Goal: Obtain resource: Download file/media

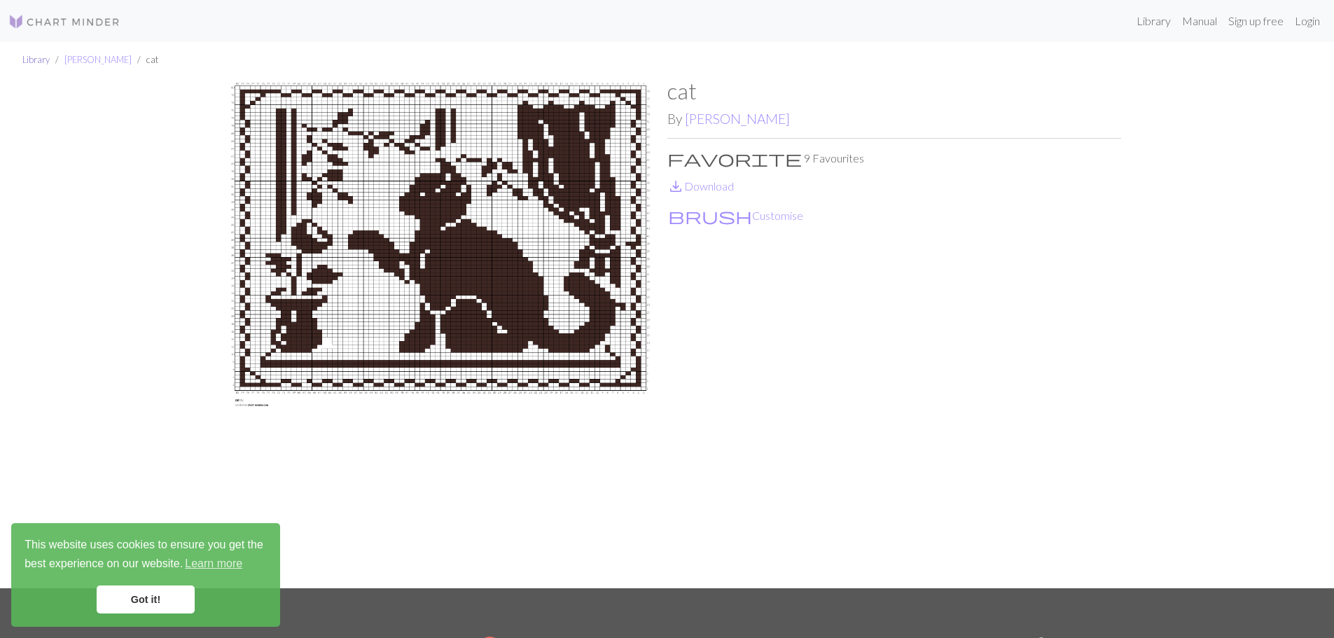
click at [31, 62] on link "Library" at bounding box center [35, 59] width 27 height 11
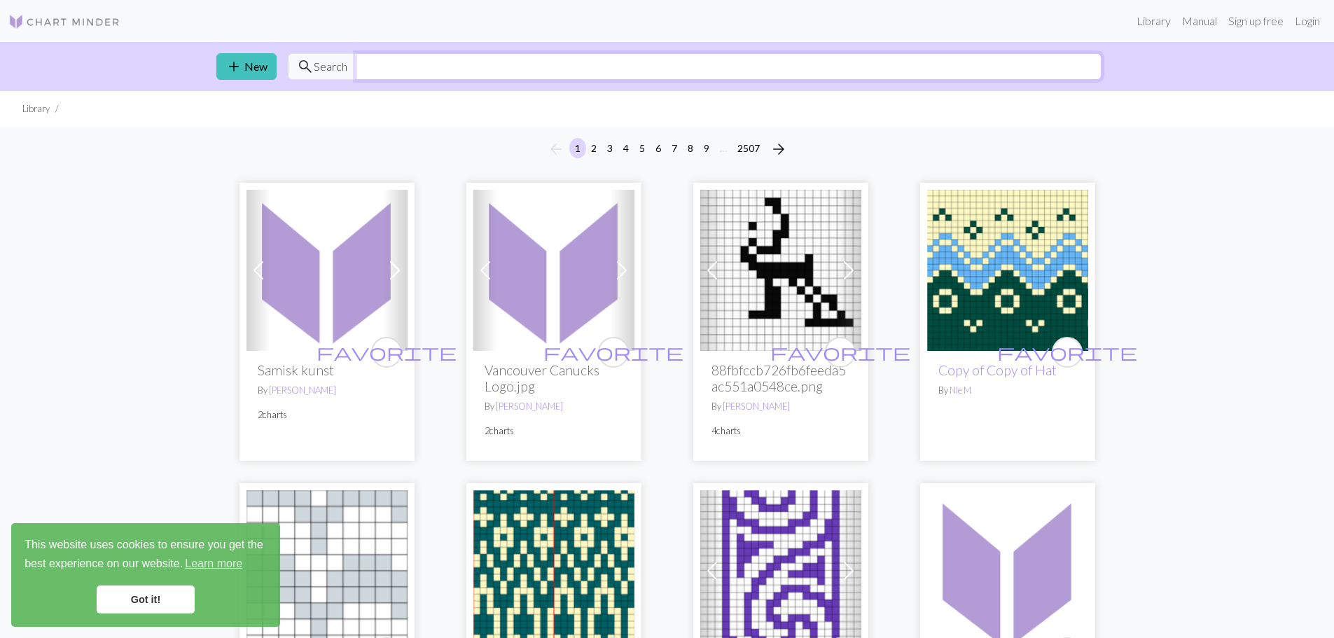
click at [429, 71] on input "text" at bounding box center [729, 66] width 746 height 27
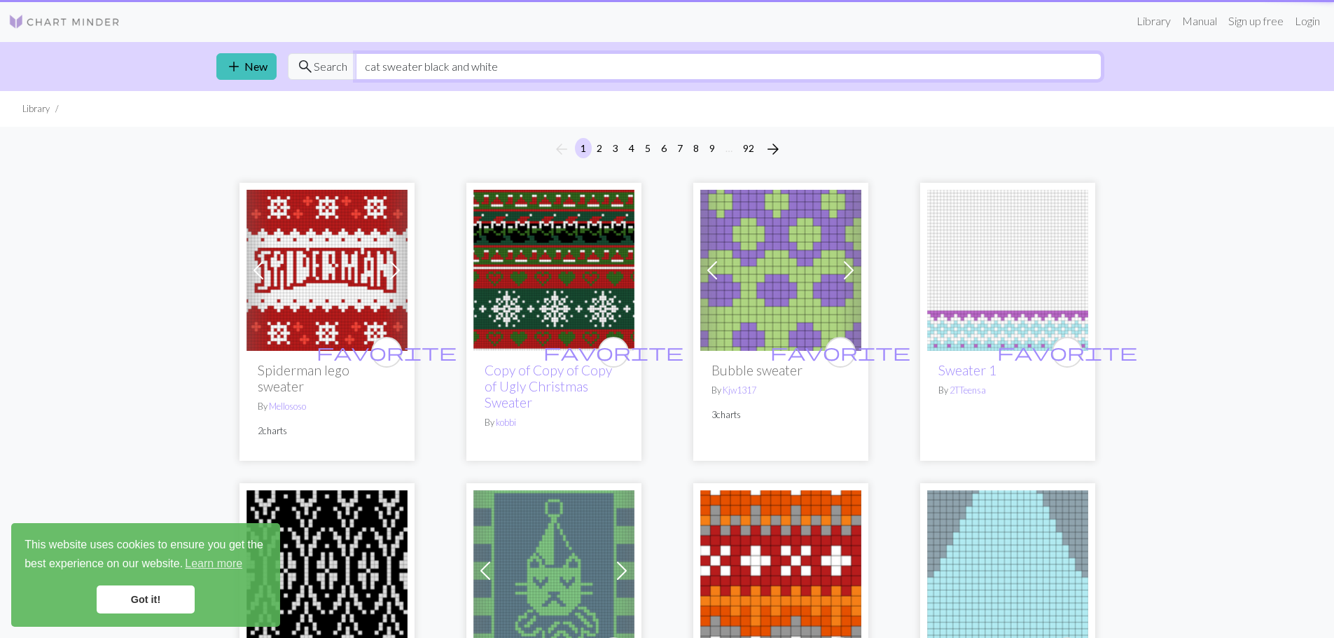
type input "cat sweater black and white"
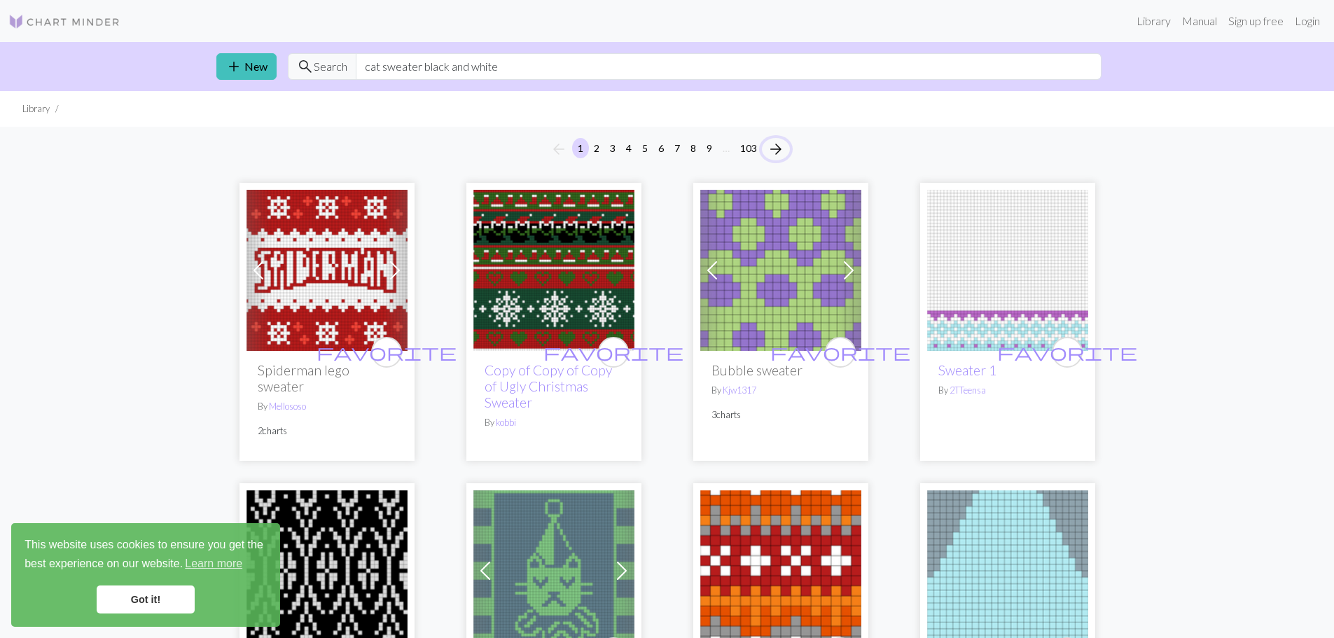
click at [775, 144] on span "arrow_forward" at bounding box center [775, 149] width 17 height 20
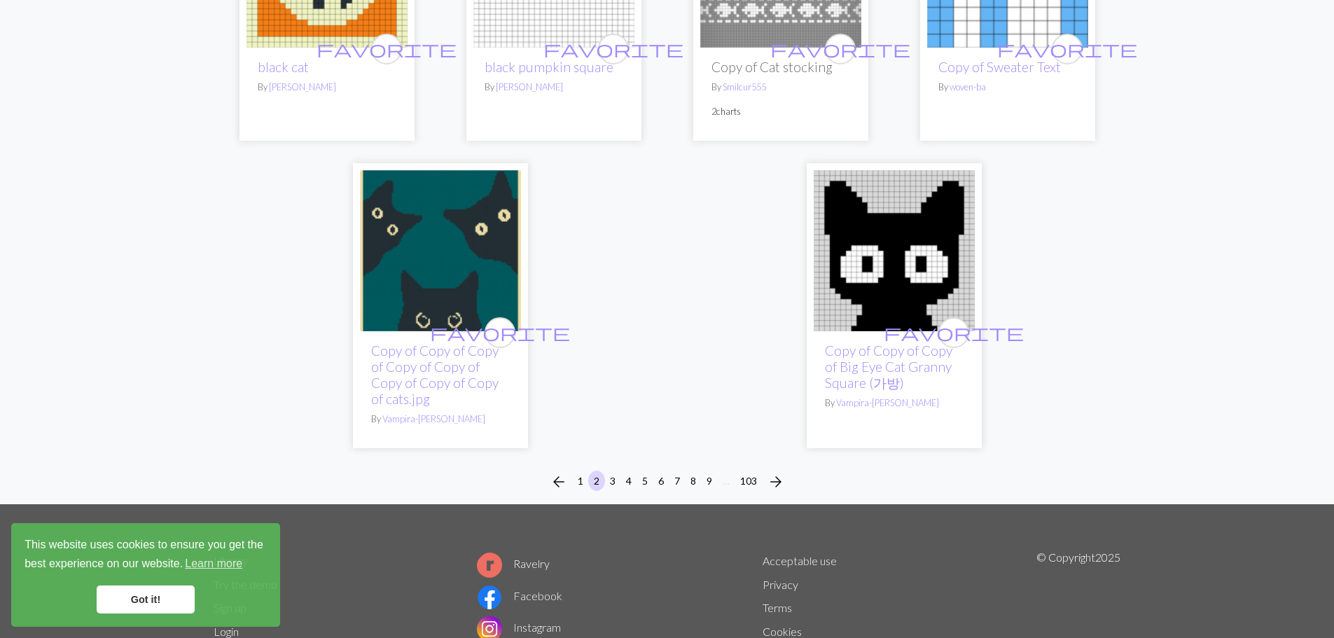
scroll to position [3772, 0]
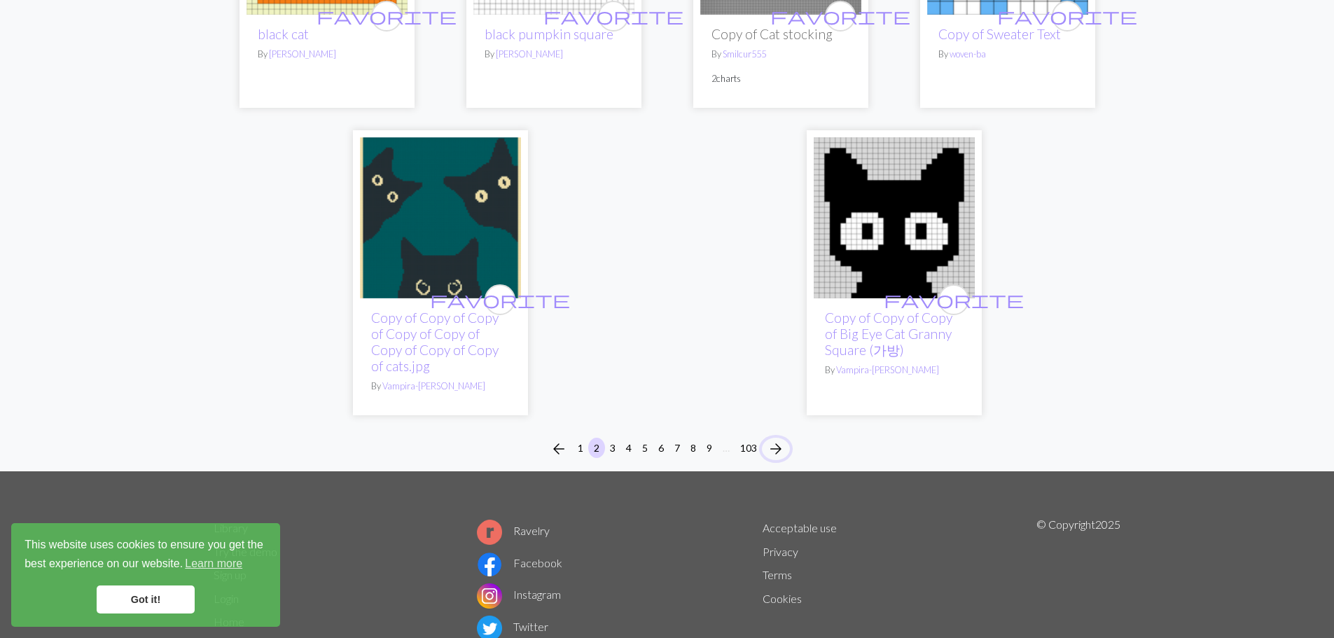
click at [774, 439] on span "arrow_forward" at bounding box center [775, 449] width 17 height 20
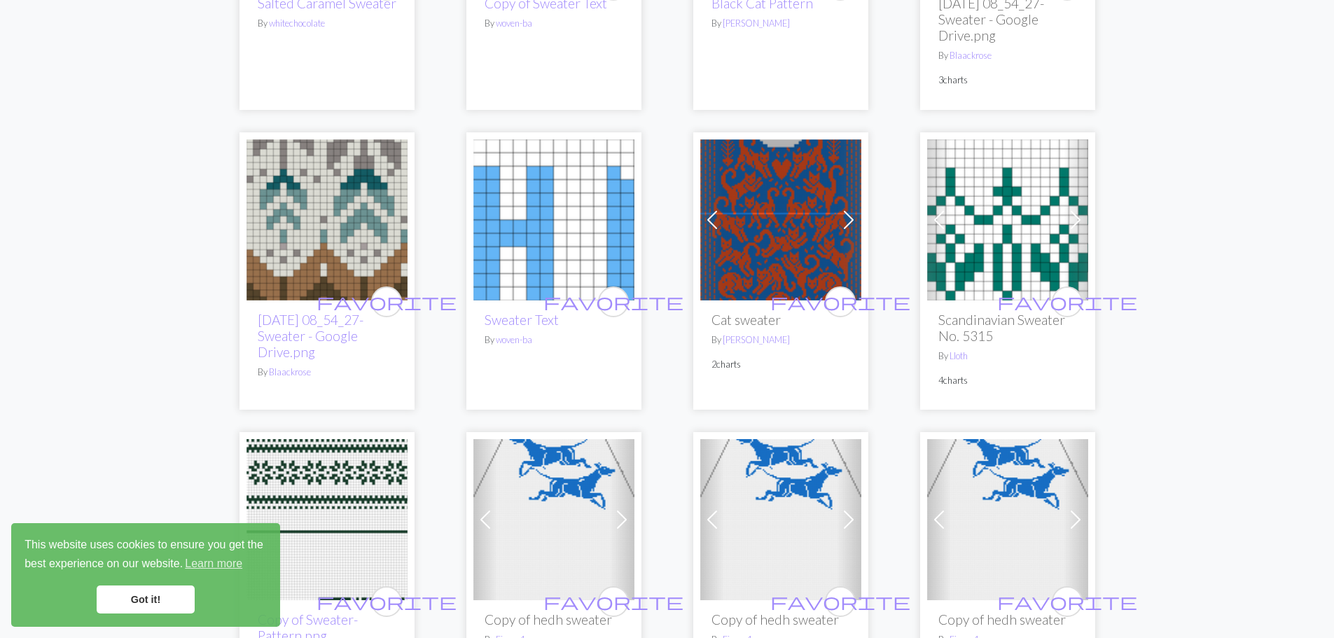
scroll to position [366, 0]
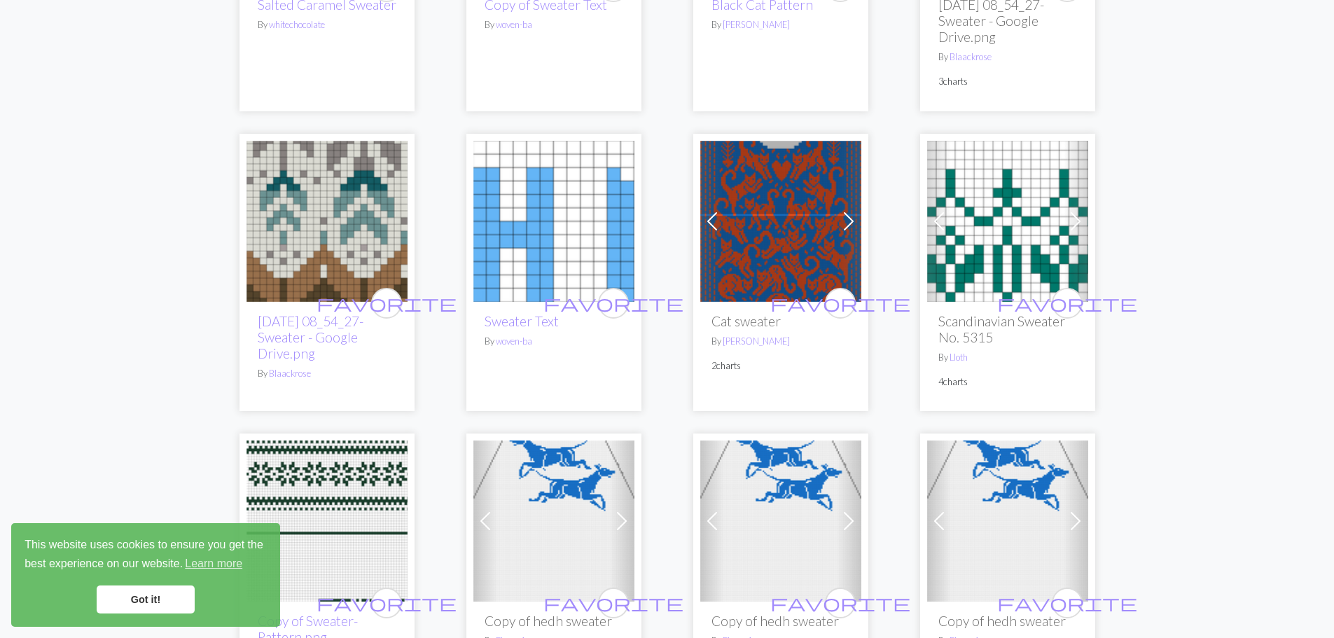
click at [744, 325] on h2 "Cat sweater" at bounding box center [780, 321] width 139 height 16
click at [797, 250] on img at bounding box center [780, 221] width 161 height 161
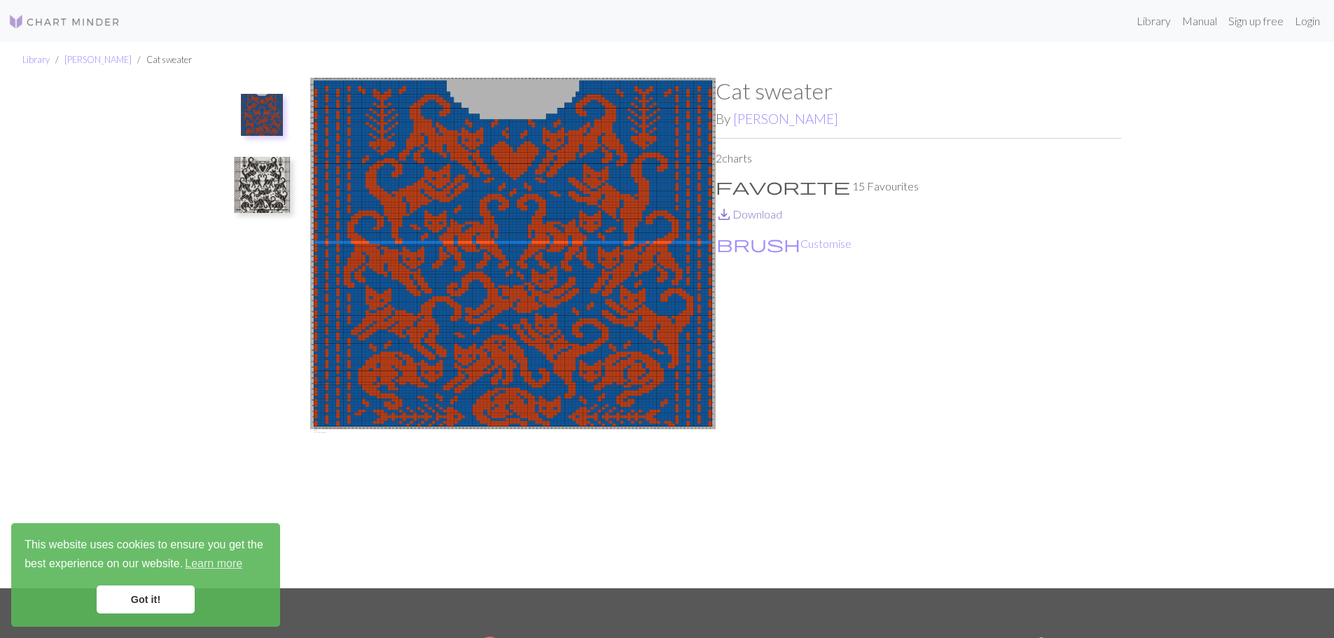
click at [745, 218] on link "save_alt Download" at bounding box center [749, 213] width 67 height 13
